Goal: Task Accomplishment & Management: Complete application form

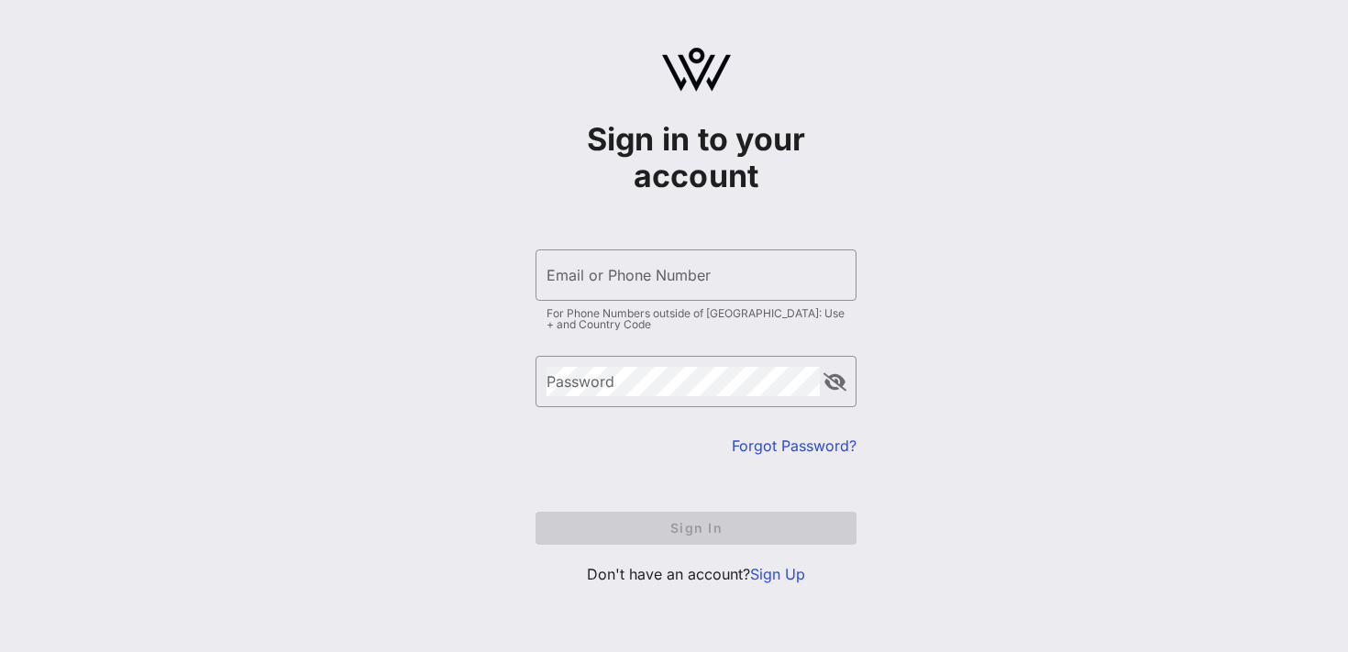
type input "[EMAIL_ADDRESS][DOMAIN_NAME]"
click at [610, 270] on input "Email or Phone Number" at bounding box center [695, 274] width 299 height 29
type input "[EMAIL_ADDRESS][DOMAIN_NAME]"
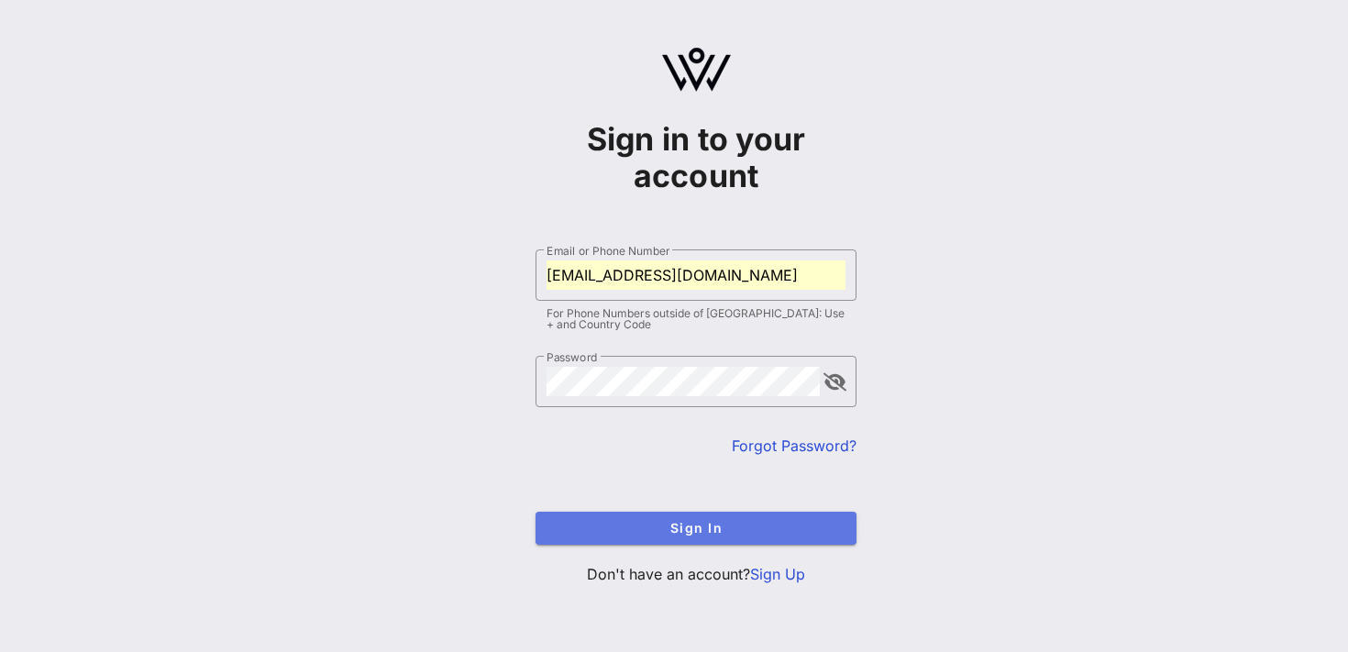
click at [613, 517] on button "Sign In" at bounding box center [695, 528] width 321 height 33
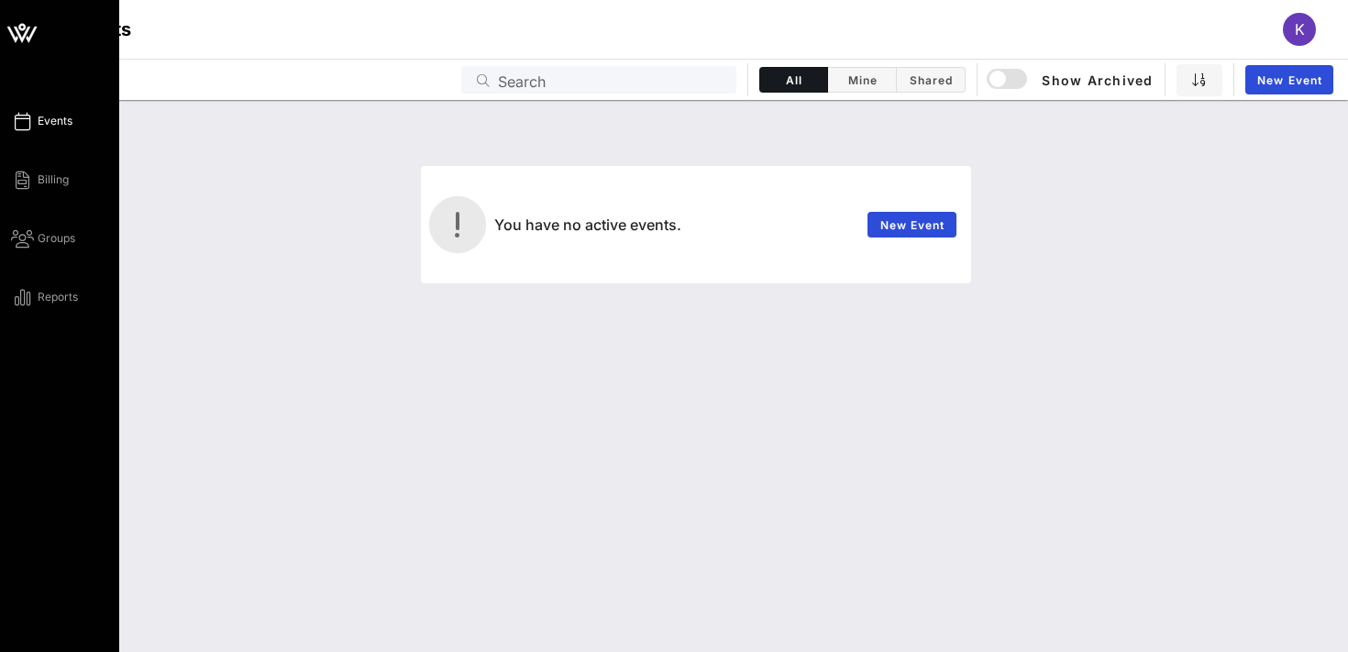
click at [33, 127] on link "Events" at bounding box center [41, 121] width 61 height 22
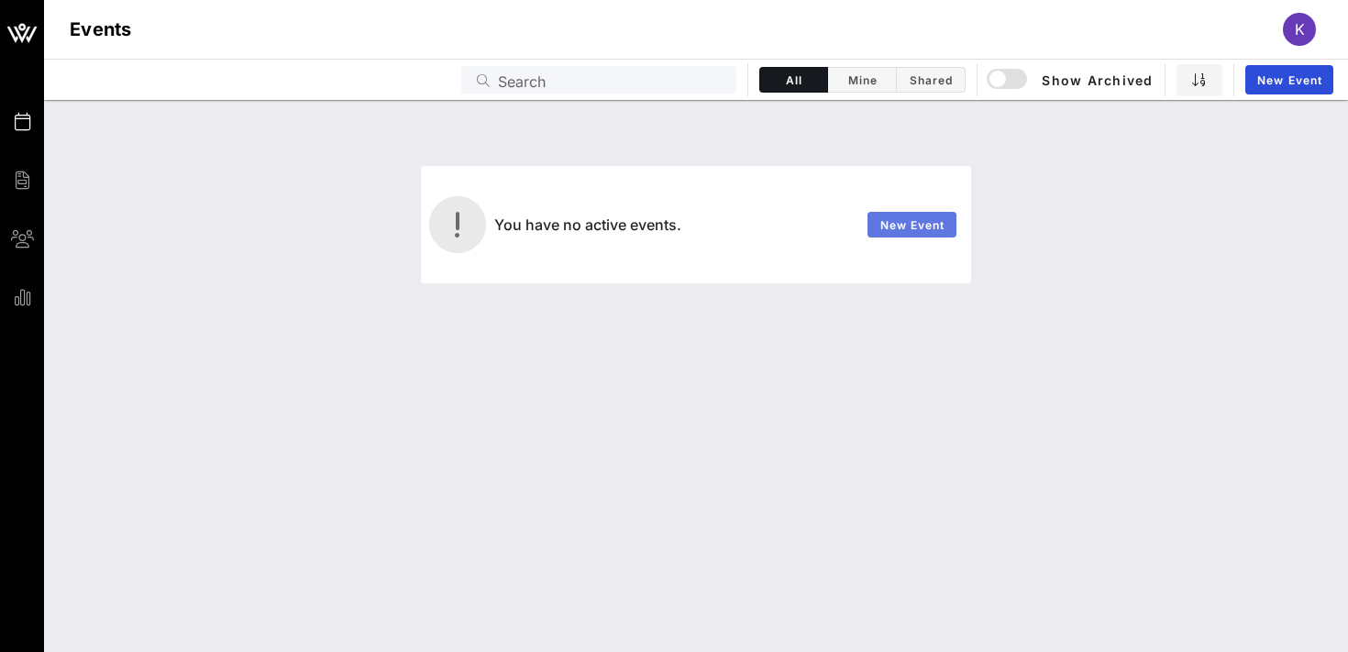
click at [896, 221] on span "New Event" at bounding box center [912, 225] width 66 height 14
